Goal: Task Accomplishment & Management: Use online tool/utility

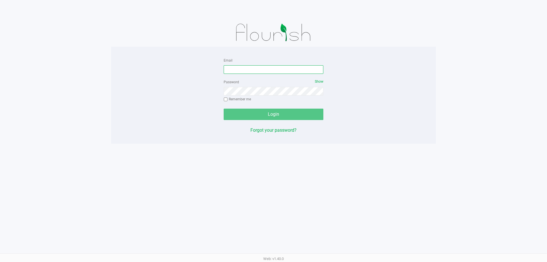
click at [244, 66] on input "Email" at bounding box center [274, 69] width 100 height 9
type input "[EMAIL_ADDRESS][DOMAIN_NAME]"
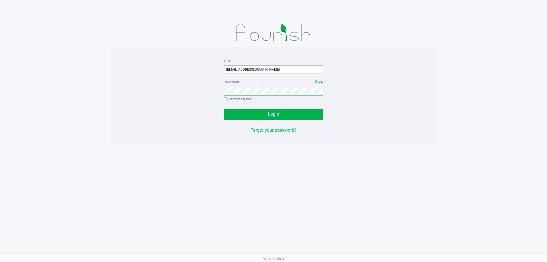
click at [224, 109] on button "Login" at bounding box center [274, 114] width 100 height 11
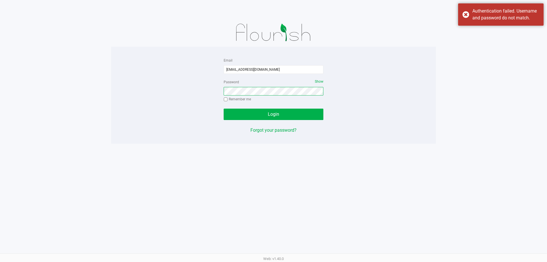
click at [224, 109] on button "Login" at bounding box center [274, 114] width 100 height 11
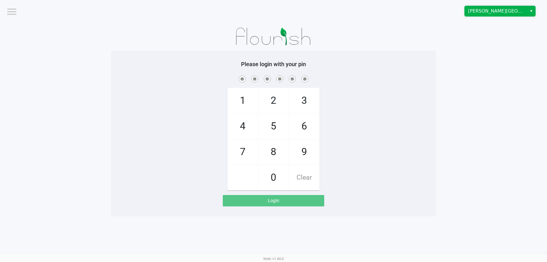
click at [470, 10] on span "[PERSON_NAME][GEOGRAPHIC_DATA]" at bounding box center [496, 11] width 56 height 7
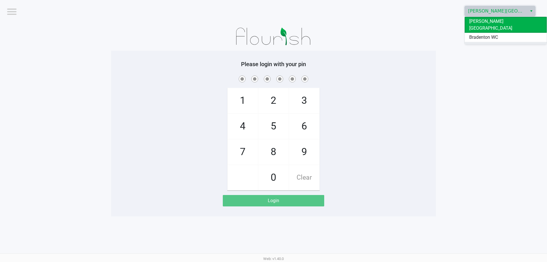
click at [471, 43] on span "Ft. [PERSON_NAME]" at bounding box center [489, 46] width 40 height 7
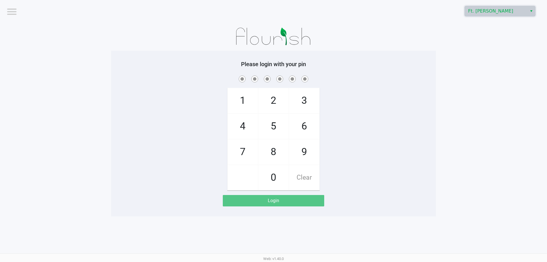
click at [422, 74] on span at bounding box center [273, 78] width 316 height 9
checkbox input "true"
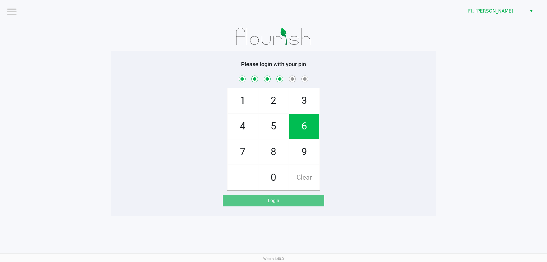
checkbox input "true"
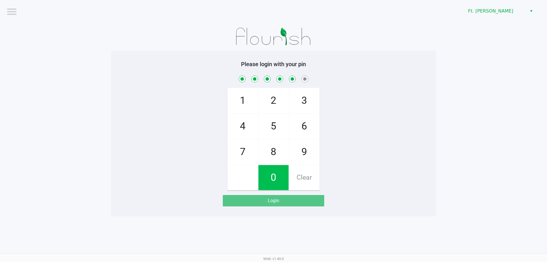
checkbox input "true"
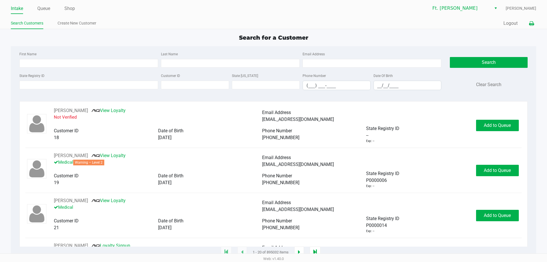
click at [531, 27] on button at bounding box center [531, 23] width 9 height 11
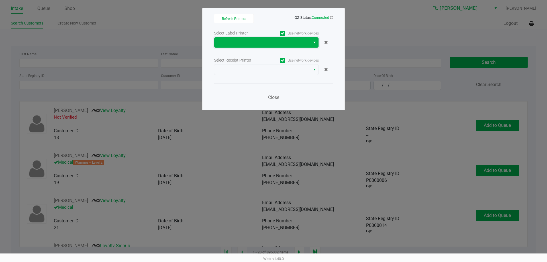
click at [255, 43] on span at bounding box center [262, 42] width 89 height 7
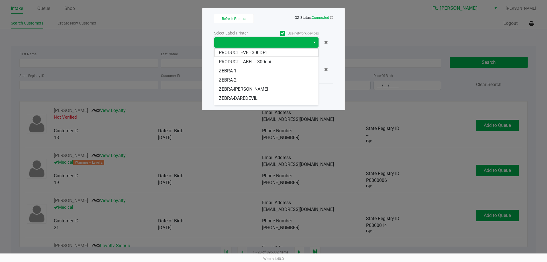
click at [247, 37] on kendo-dropdownlist at bounding box center [266, 42] width 105 height 11
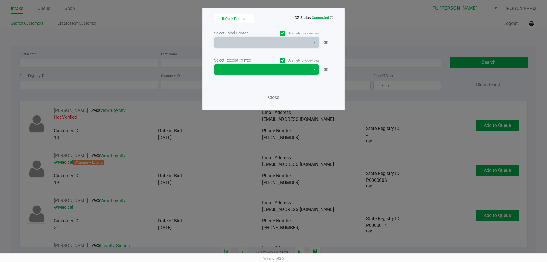
click at [246, 72] on span at bounding box center [262, 69] width 89 height 7
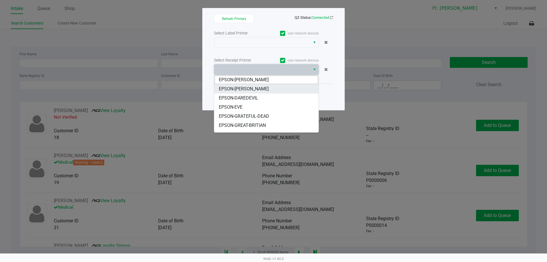
click at [247, 90] on span "EPSON-[PERSON_NAME]" at bounding box center [244, 88] width 50 height 7
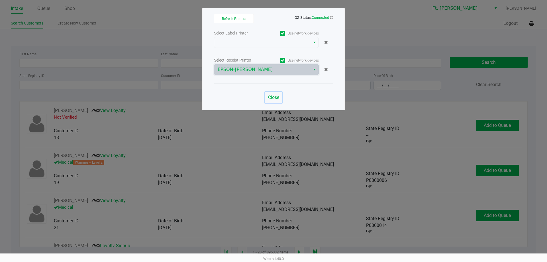
click at [276, 95] on button "Close" at bounding box center [273, 97] width 17 height 11
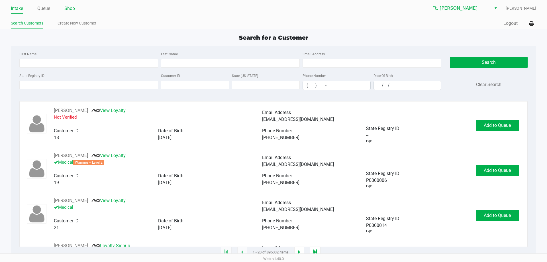
click at [68, 7] on link "Shop" at bounding box center [69, 9] width 11 height 8
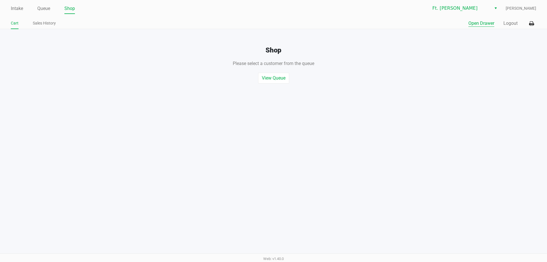
click at [480, 23] on button "Open Drawer" at bounding box center [481, 23] width 26 height 7
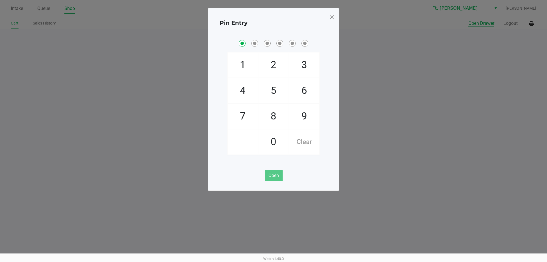
checkbox input "true"
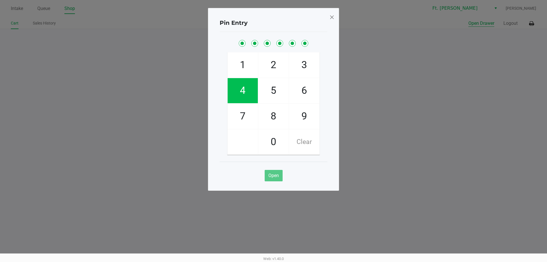
checkbox input "true"
